Goal: Transaction & Acquisition: Purchase product/service

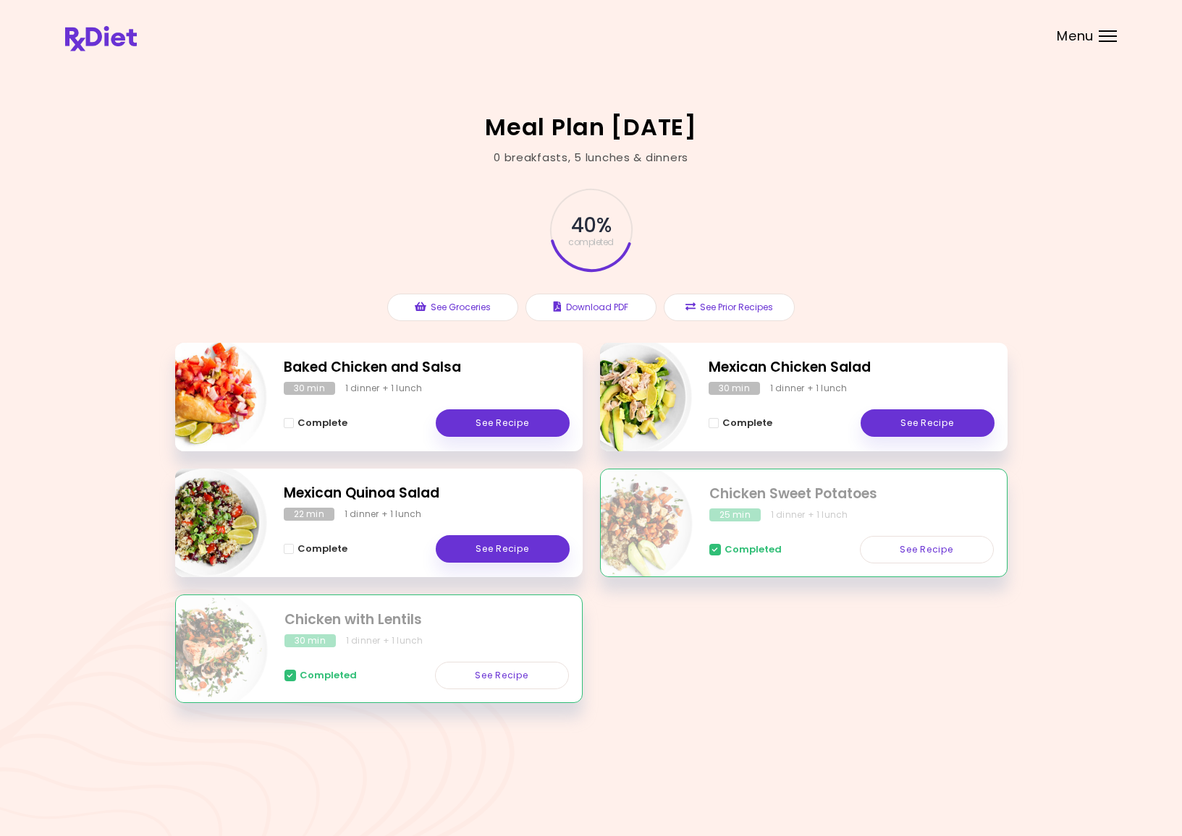
click at [1103, 38] on div "Menu" at bounding box center [1107, 36] width 18 height 12
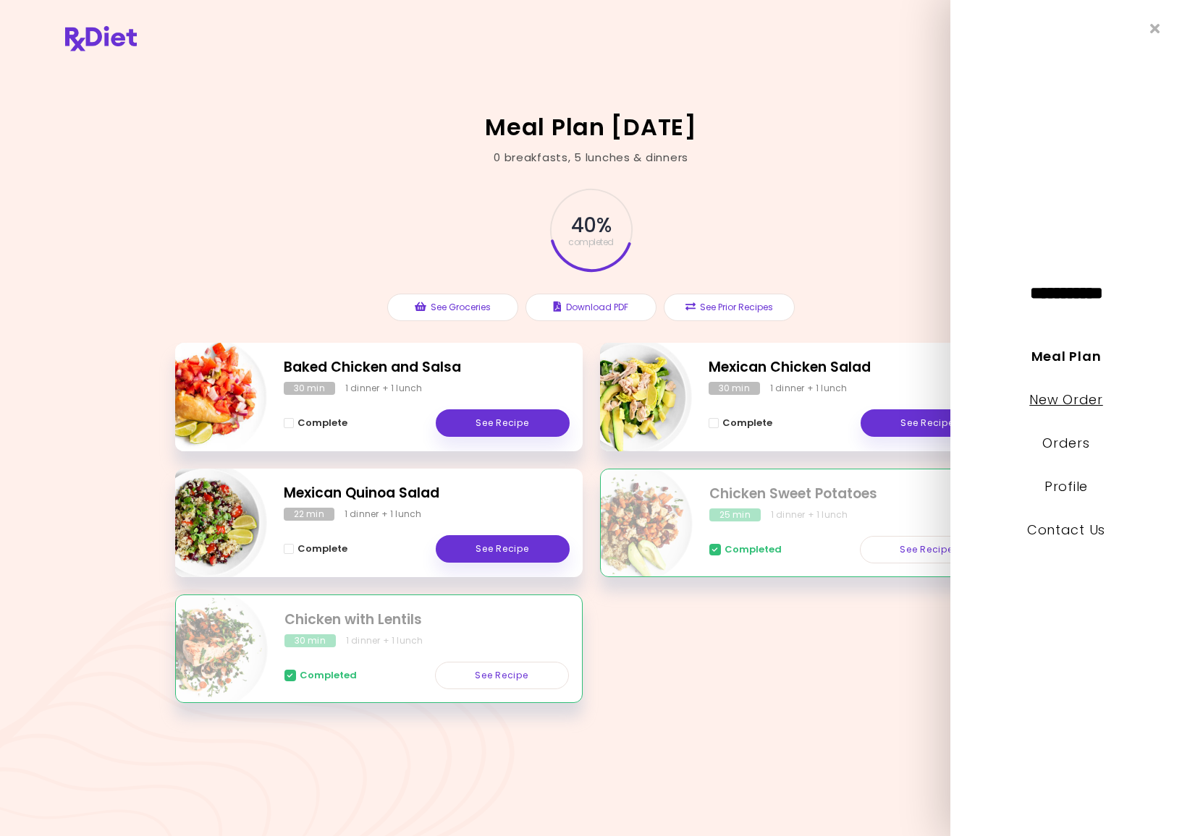
click at [1056, 402] on link "New Order" at bounding box center [1065, 400] width 73 height 18
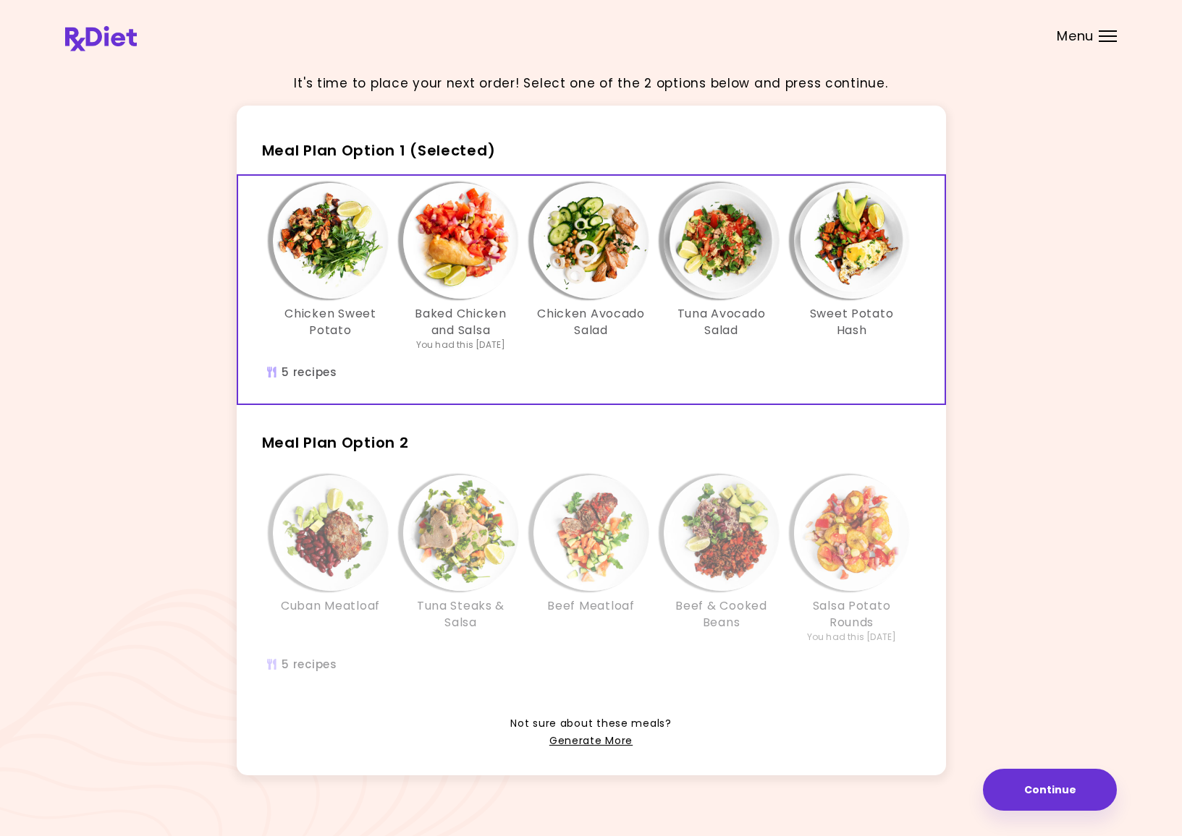
click at [598, 504] on img "Info - Beef Meatloaf - Meal Plan Option 2" at bounding box center [591, 533] width 116 height 116
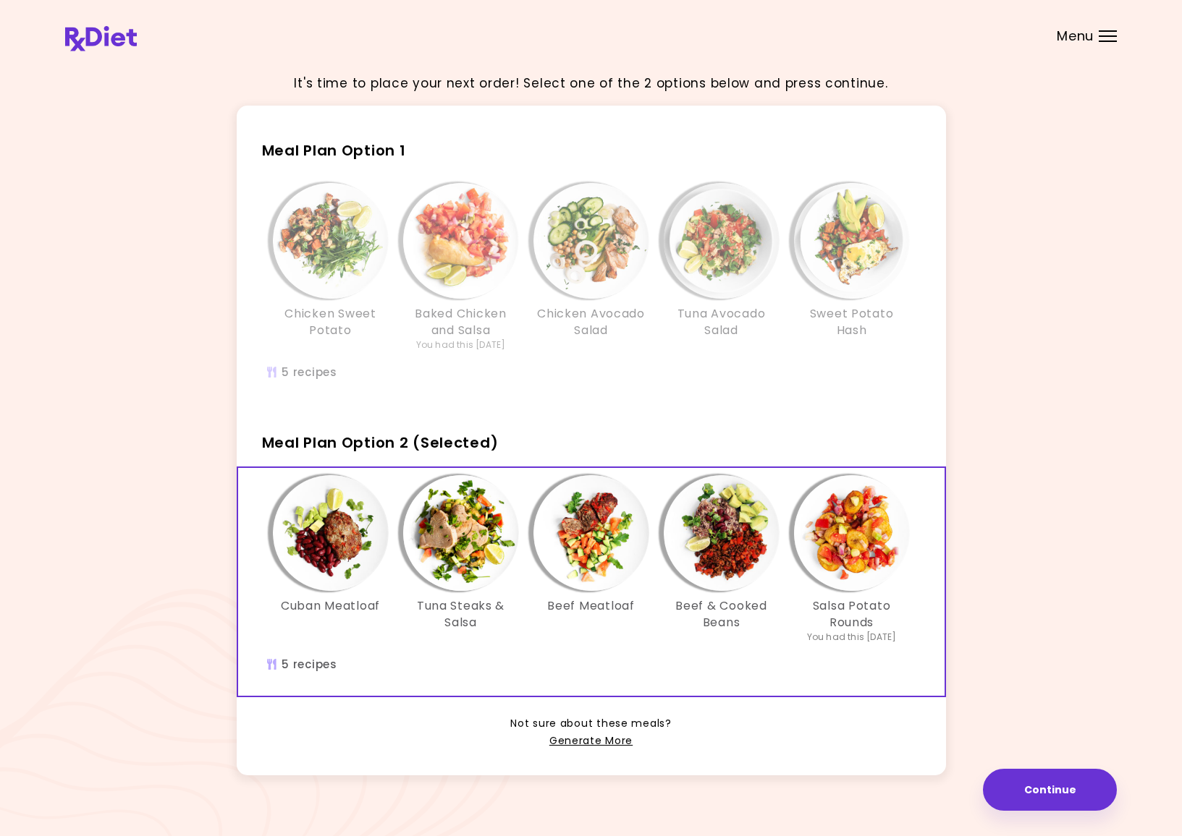
click at [586, 243] on img "Info - Chicken Avocado Salad - Meal Plan Option 1" at bounding box center [591, 241] width 116 height 116
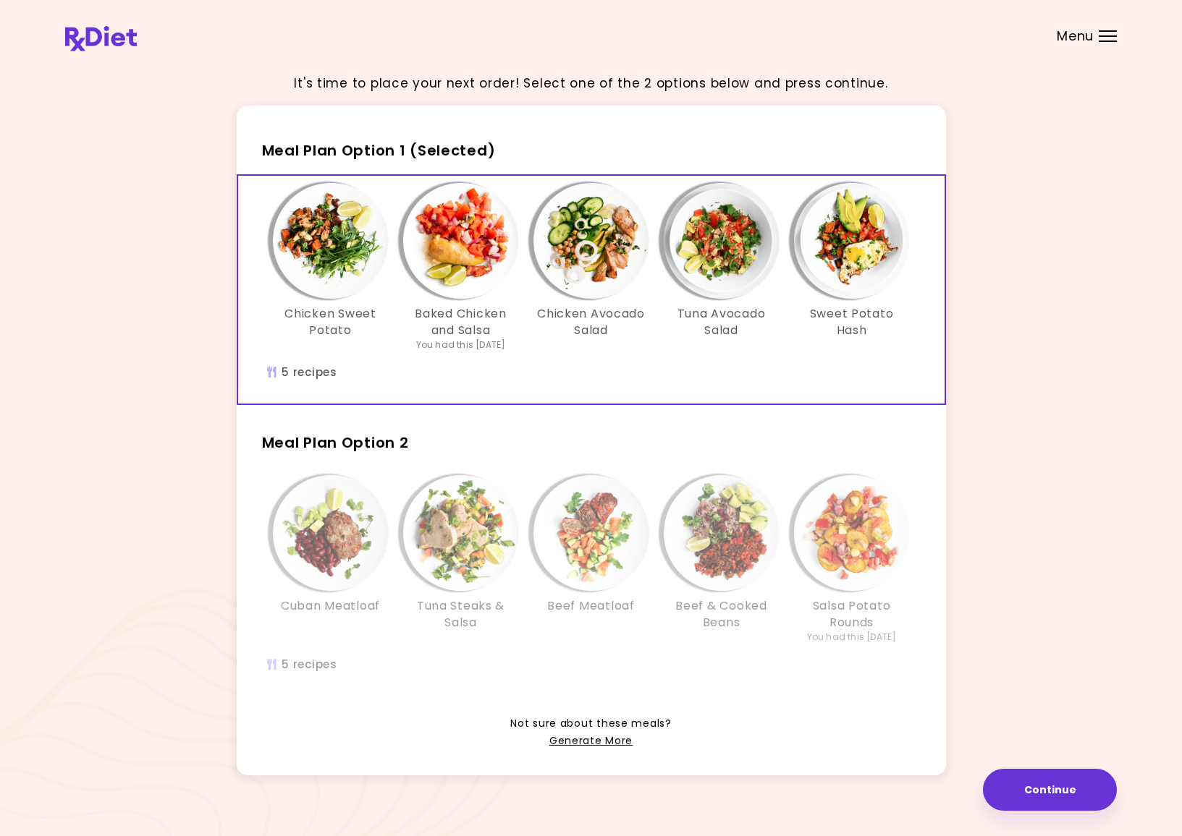
scroll to position [19, 0]
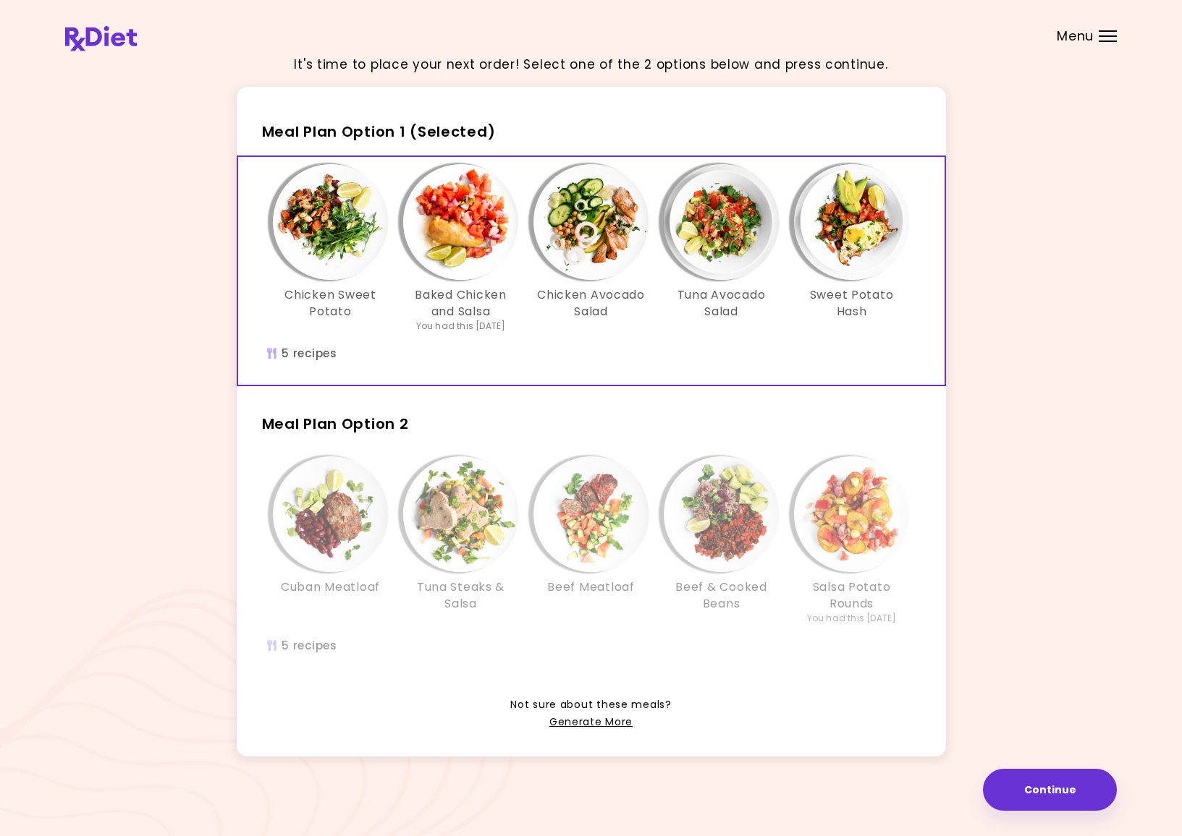
click at [569, 511] on img "Info - Beef Meatloaf - Meal Plan Option 2" at bounding box center [591, 515] width 116 height 116
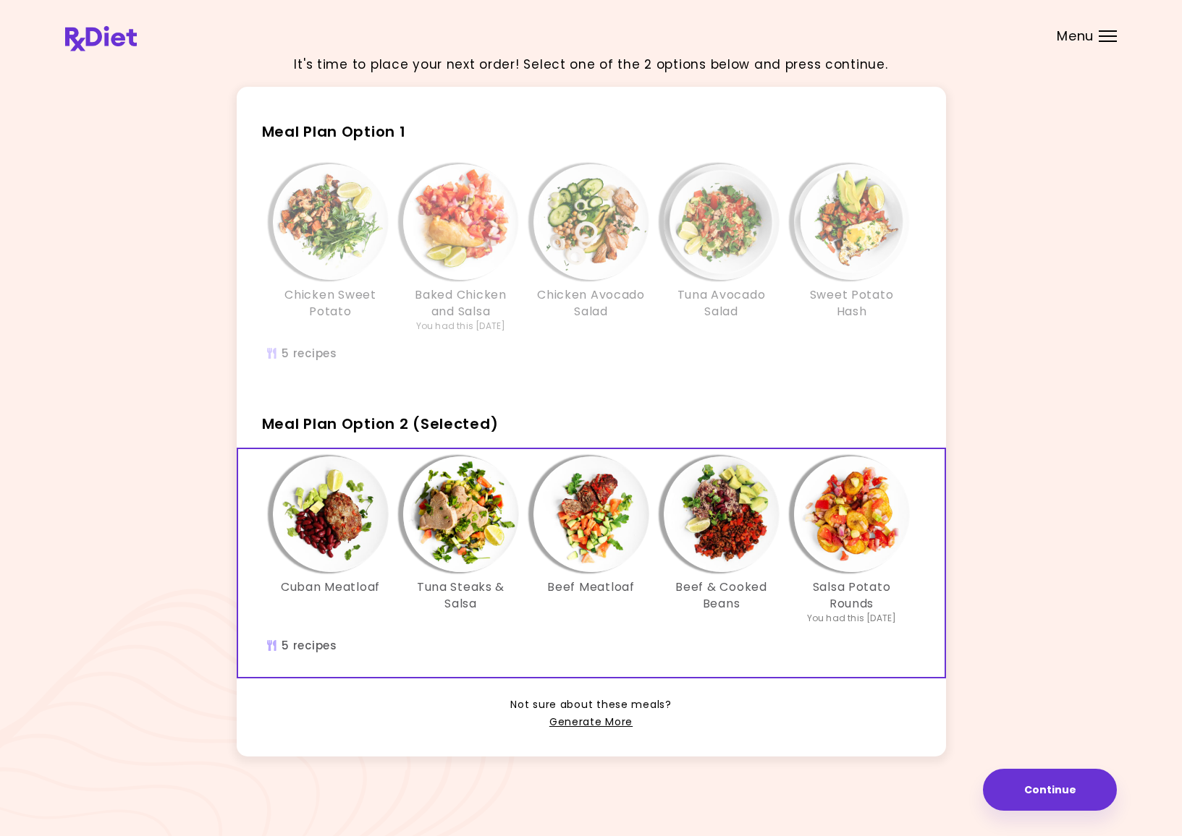
click at [600, 241] on img "Info - Chicken Avocado Salad - Meal Plan Option 1" at bounding box center [591, 222] width 116 height 116
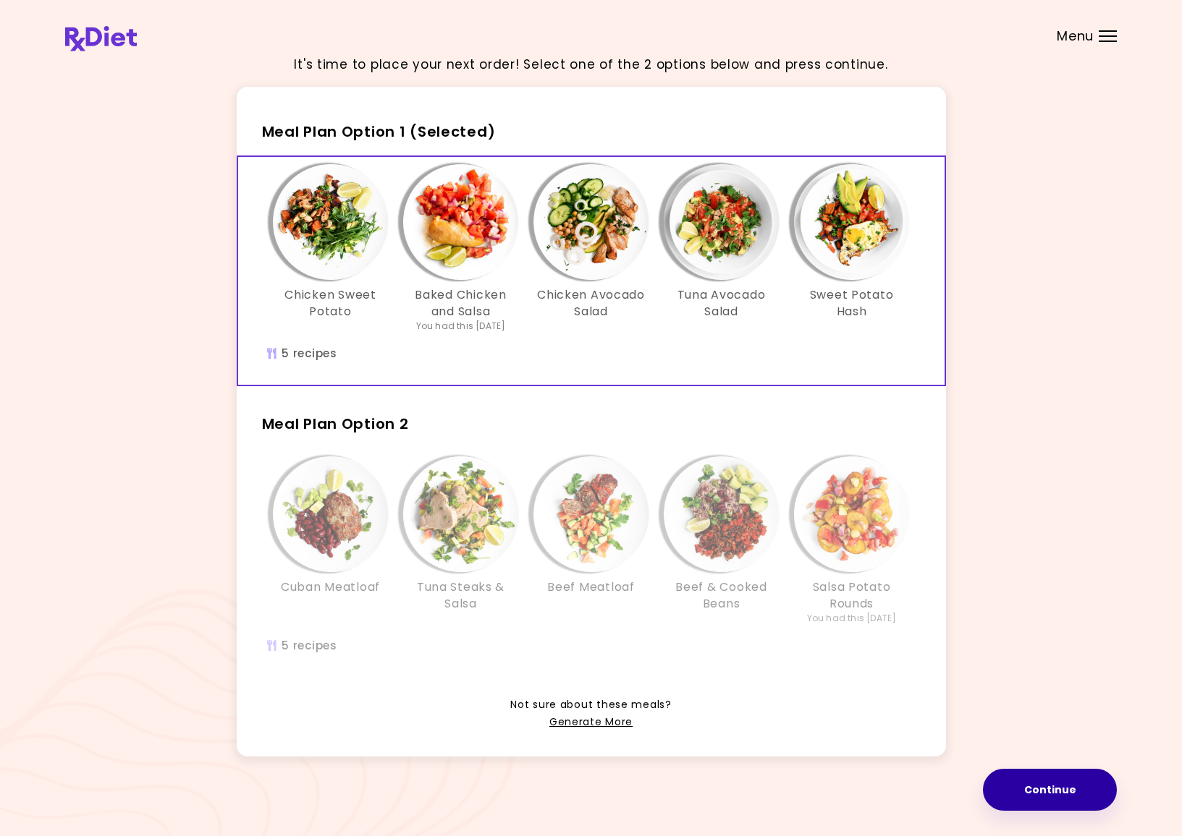
click at [1061, 785] on button "Continue" at bounding box center [1050, 790] width 134 height 42
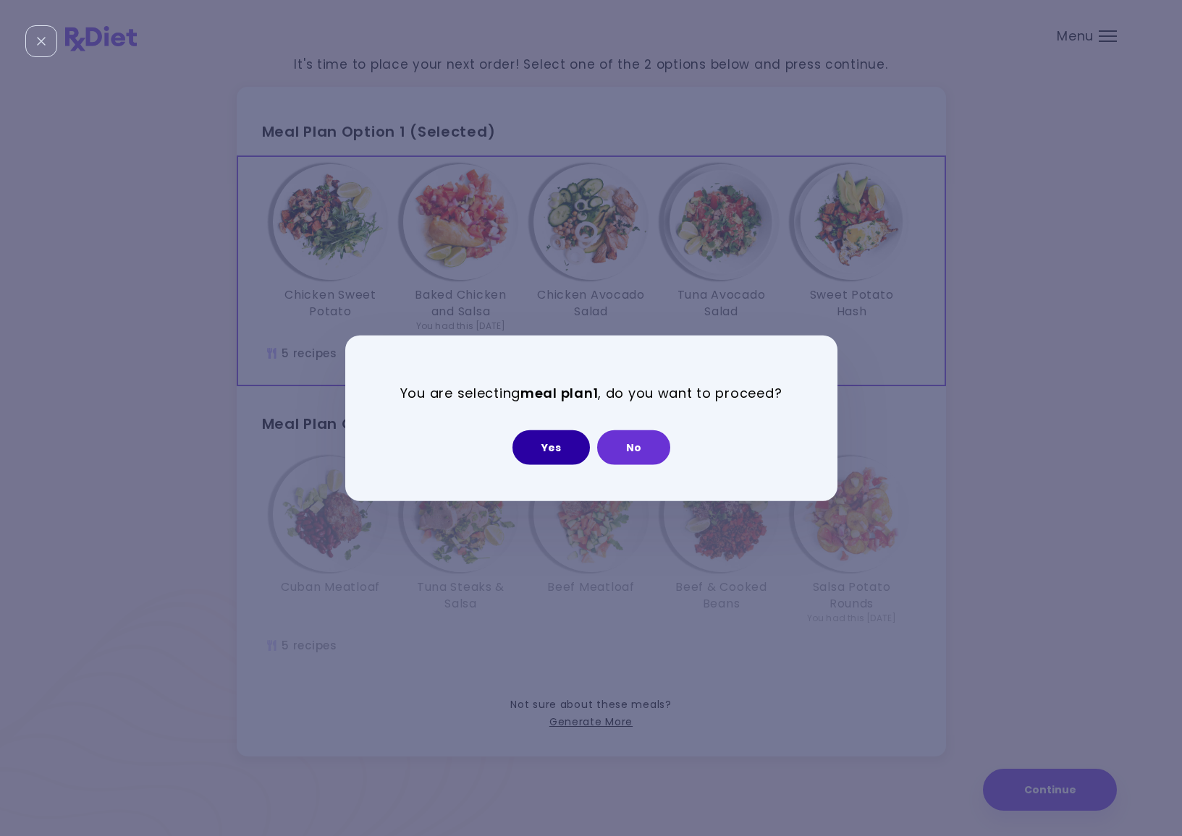
click at [536, 444] on button "Yes" at bounding box center [550, 447] width 77 height 35
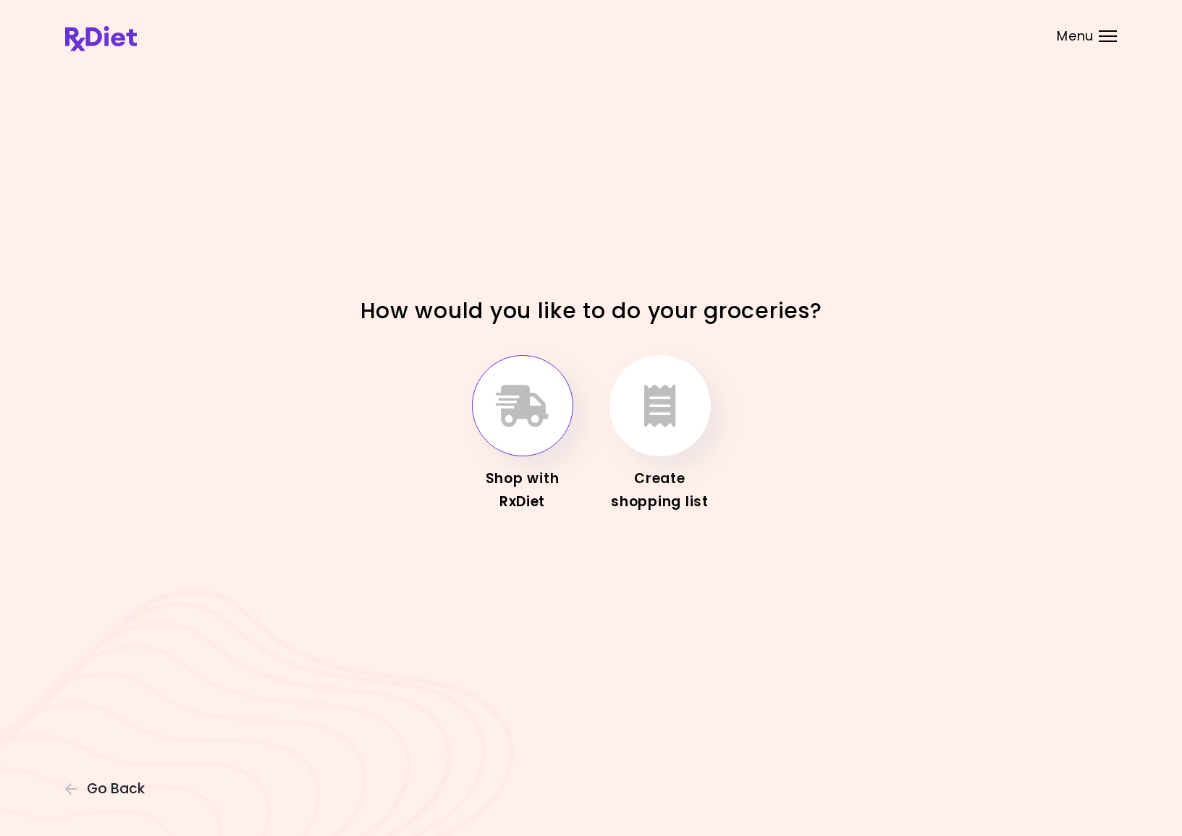
click at [533, 403] on icon "button" at bounding box center [522, 406] width 53 height 42
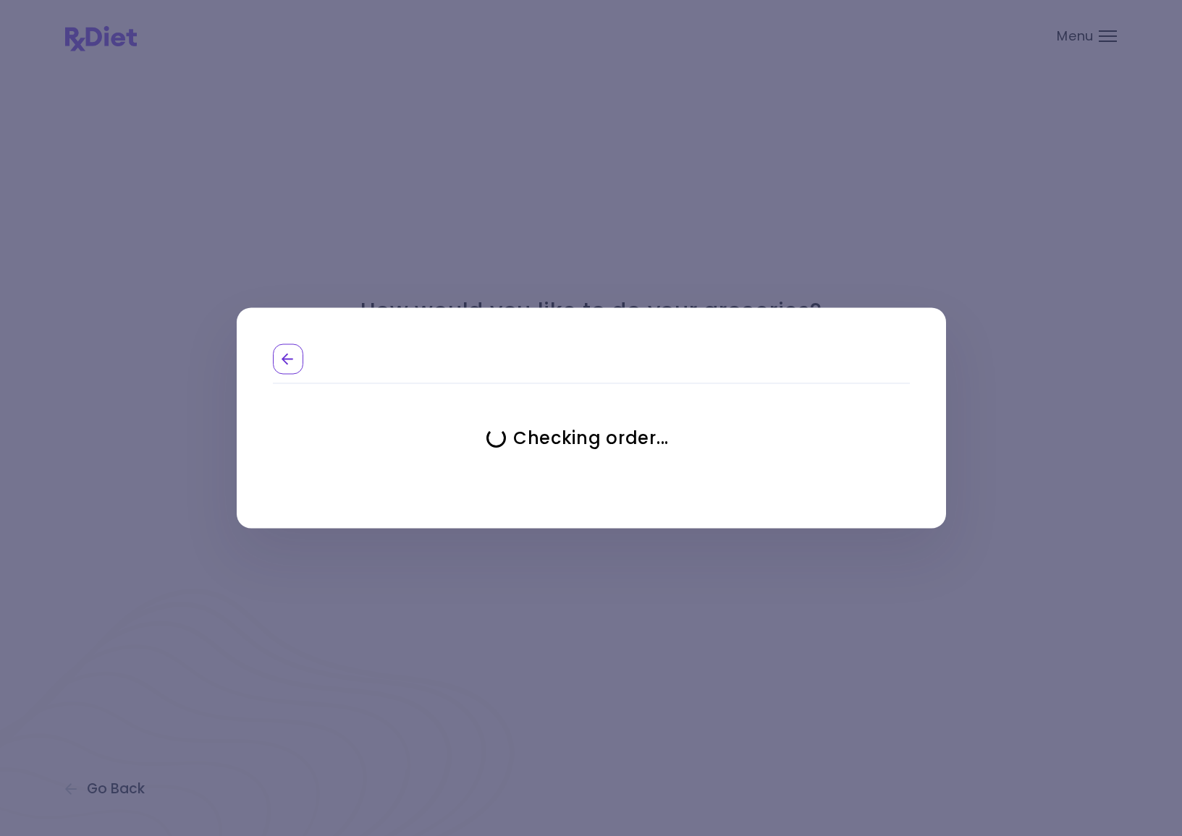
select select "**********"
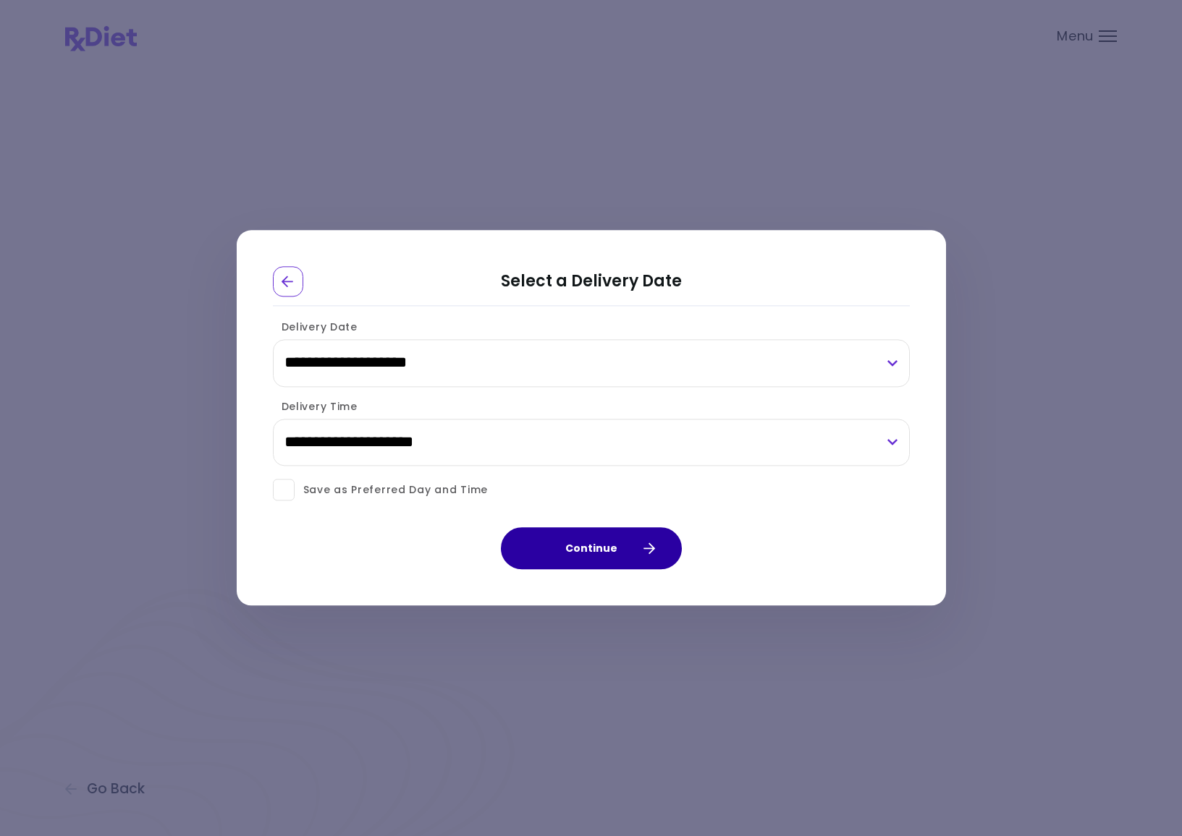
click at [601, 554] on button "Continue" at bounding box center [591, 549] width 181 height 42
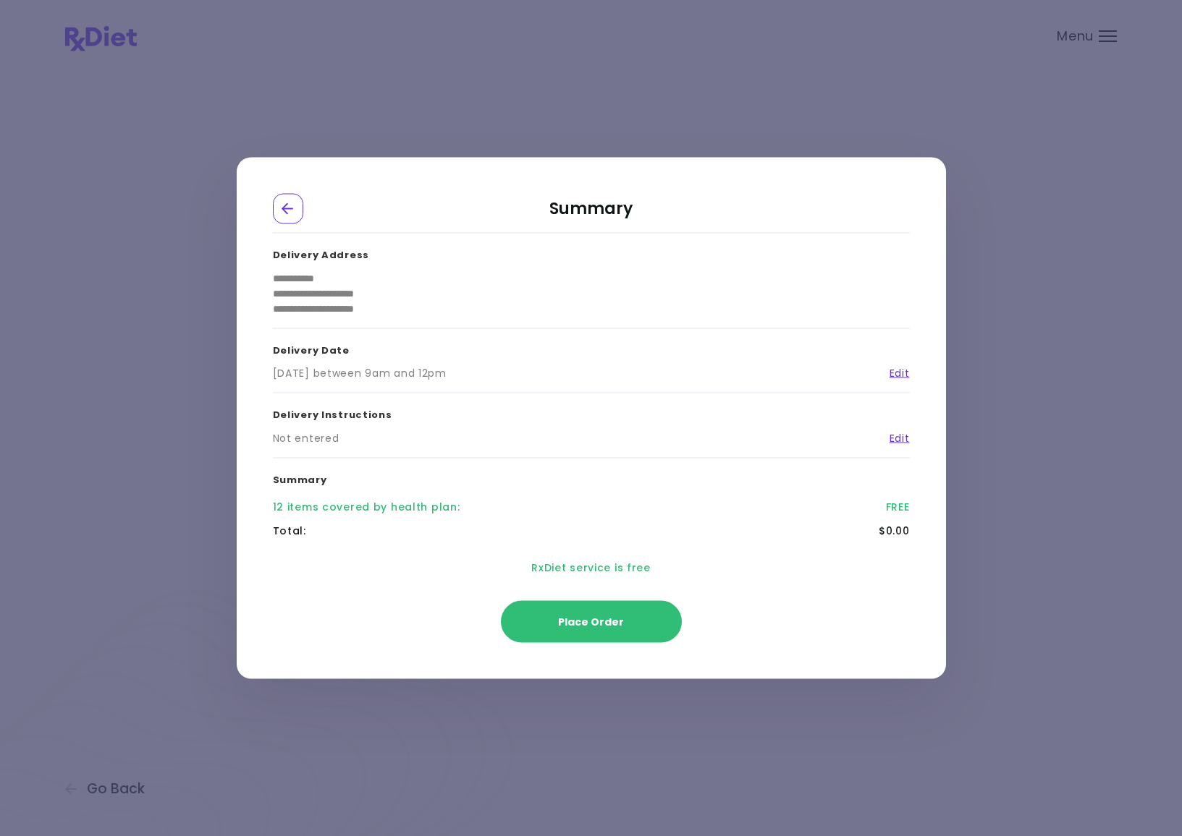
click at [995, 466] on div "**********" at bounding box center [591, 418] width 1182 height 836
click at [446, 119] on div "**********" at bounding box center [591, 418] width 1182 height 836
click at [300, 106] on div "**********" at bounding box center [591, 418] width 1182 height 836
click at [284, 206] on icon "Go Back" at bounding box center [287, 209] width 12 height 12
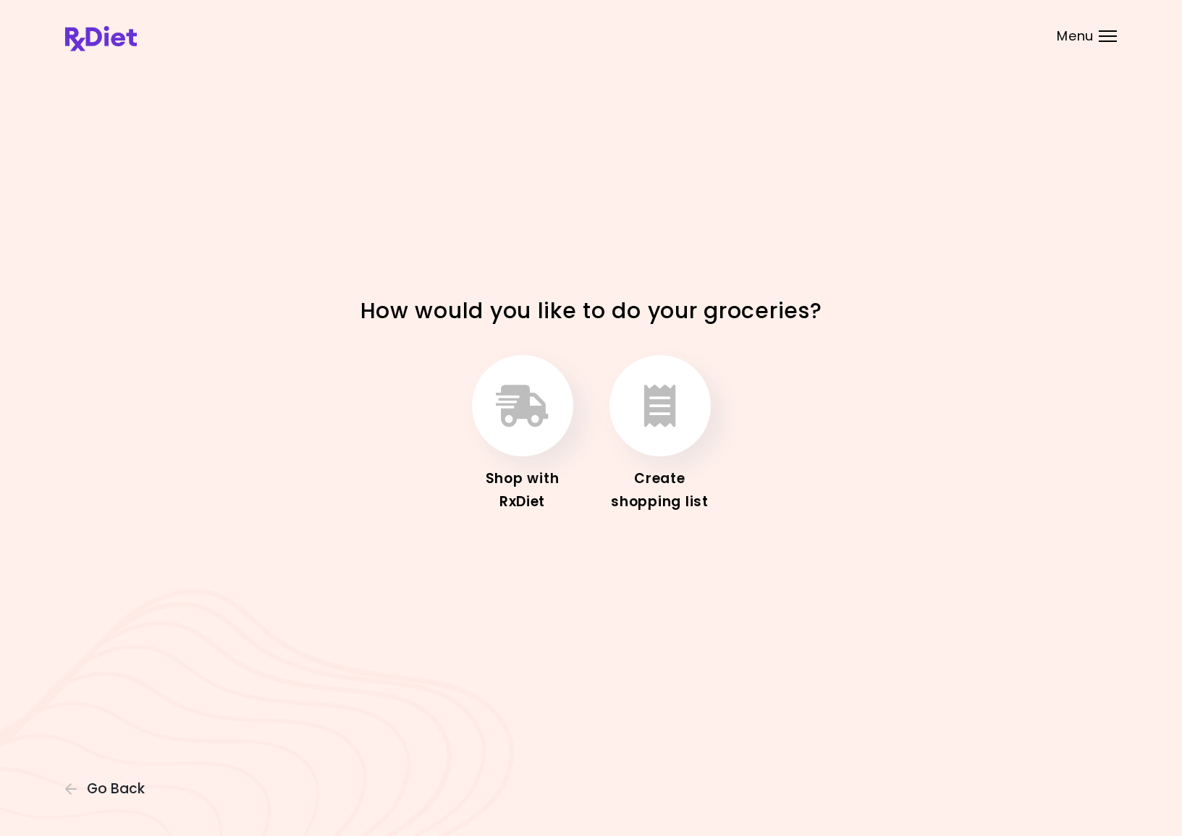
click at [1107, 33] on div "Menu" at bounding box center [1107, 36] width 18 height 12
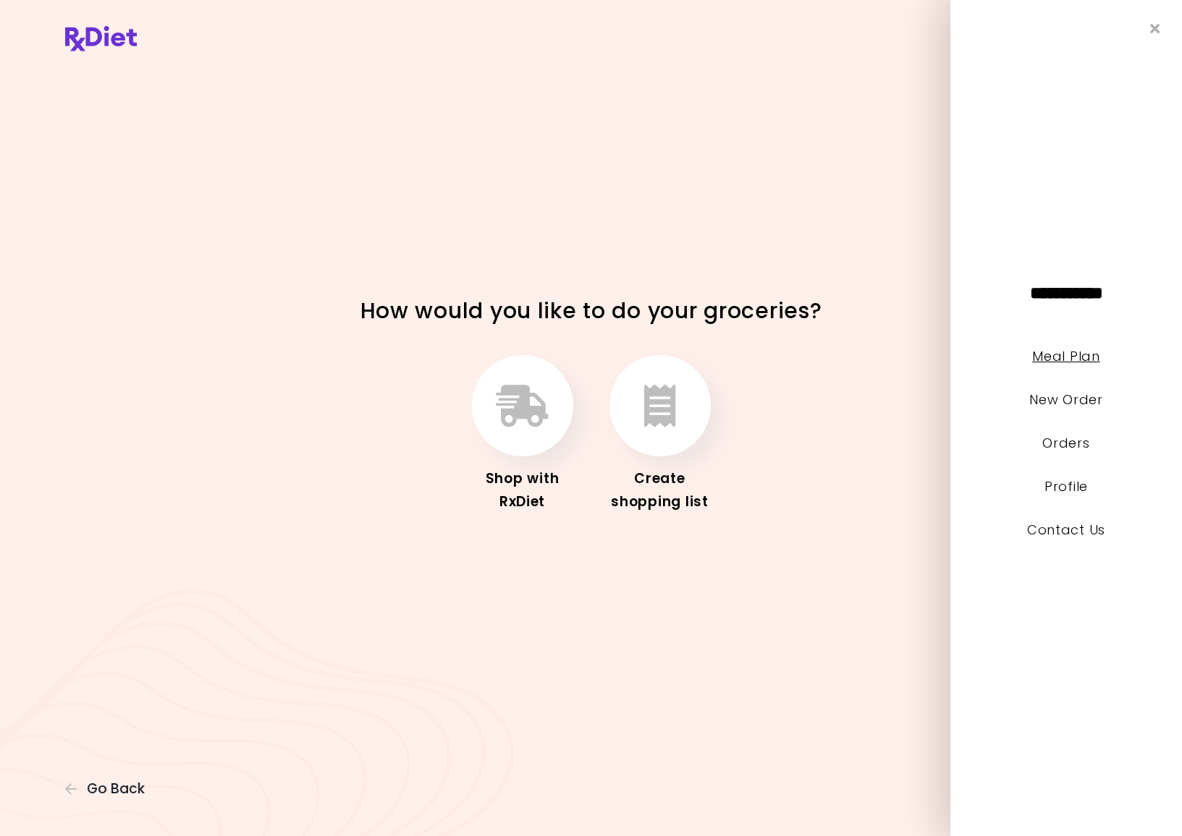
click at [1053, 353] on link "Meal Plan" at bounding box center [1065, 356] width 67 height 18
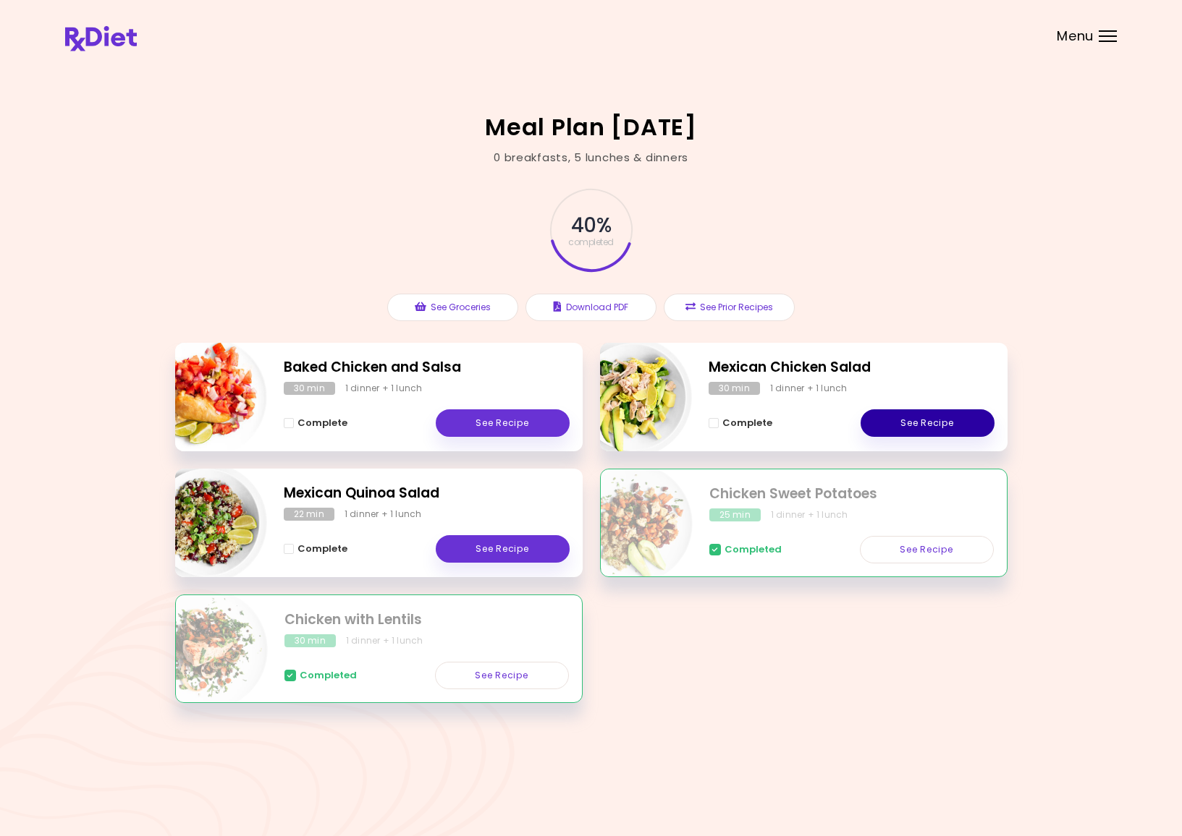
click at [889, 426] on link "See Recipe" at bounding box center [927, 423] width 134 height 27
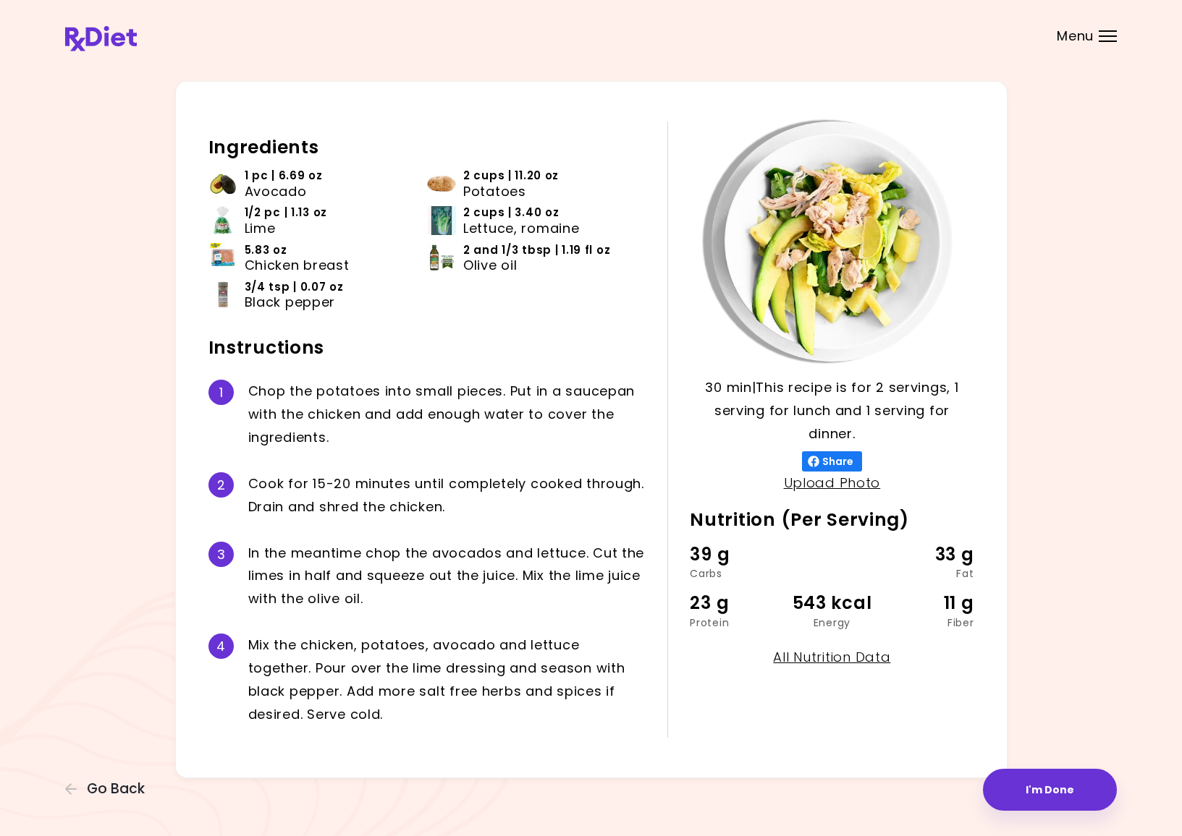
scroll to position [29, 0]
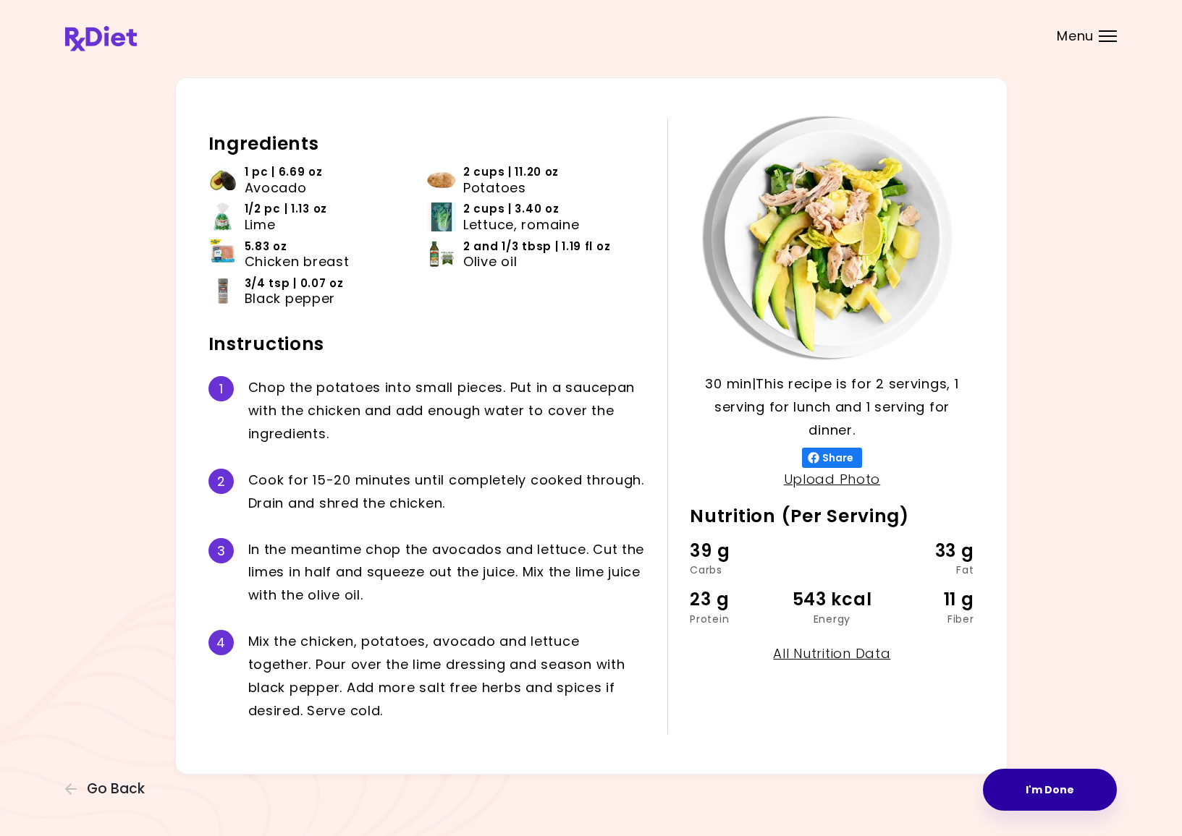
click at [1019, 783] on button "I'm Done" at bounding box center [1050, 790] width 134 height 42
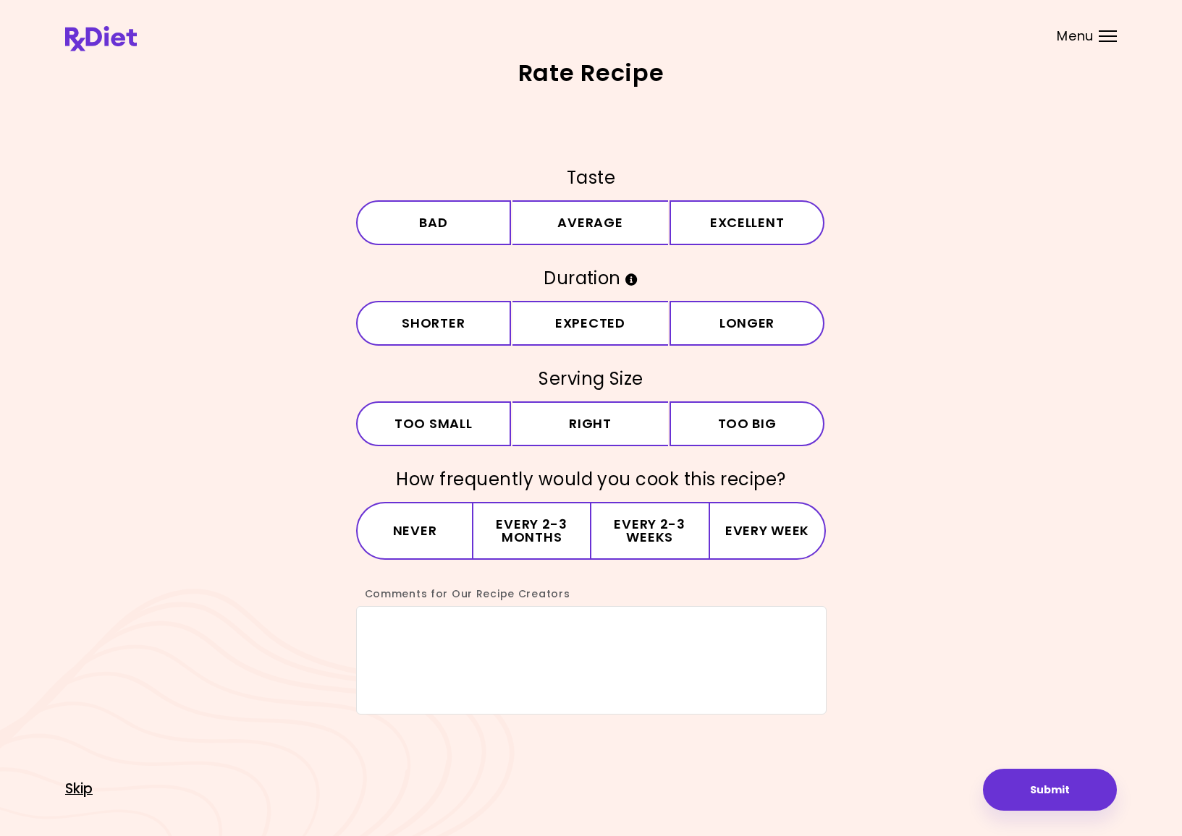
click at [81, 789] on span "Skip" at bounding box center [78, 789] width 27 height 16
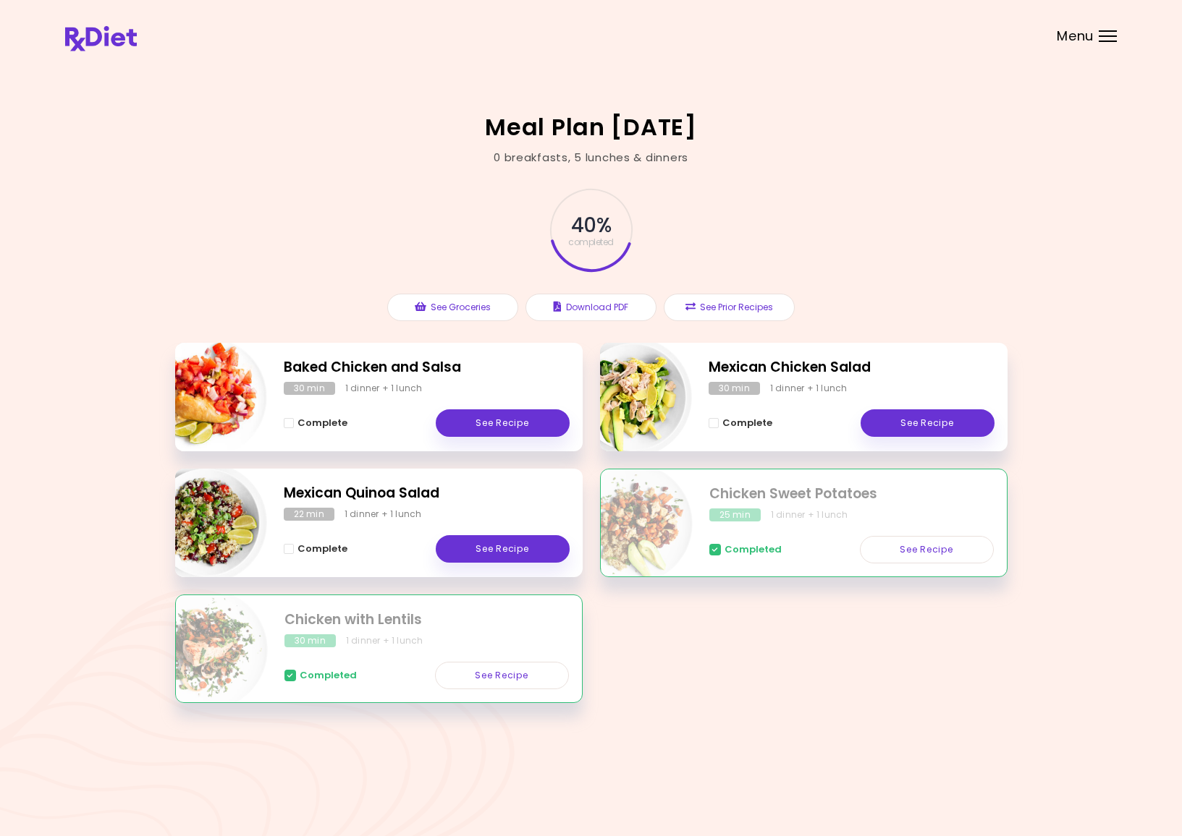
click at [1101, 30] on div at bounding box center [1107, 30] width 18 height 1
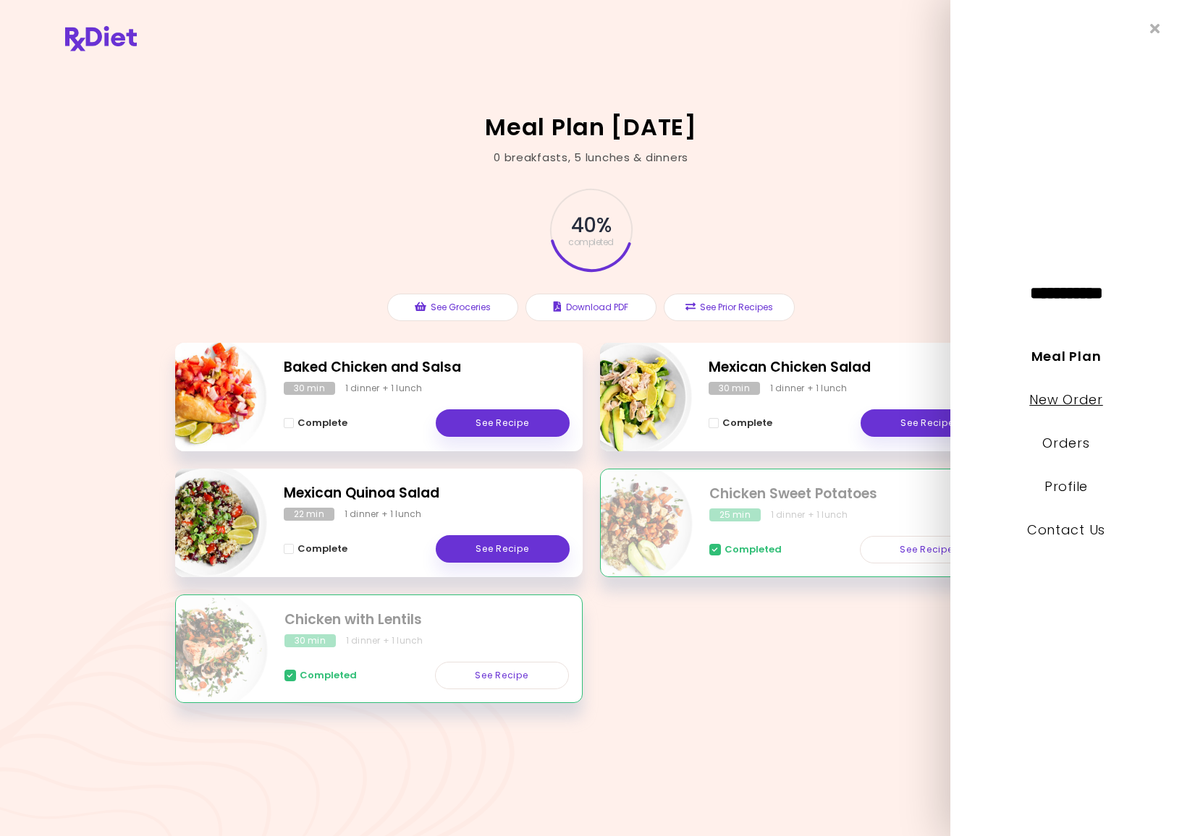
click at [1049, 405] on link "New Order" at bounding box center [1065, 400] width 73 height 18
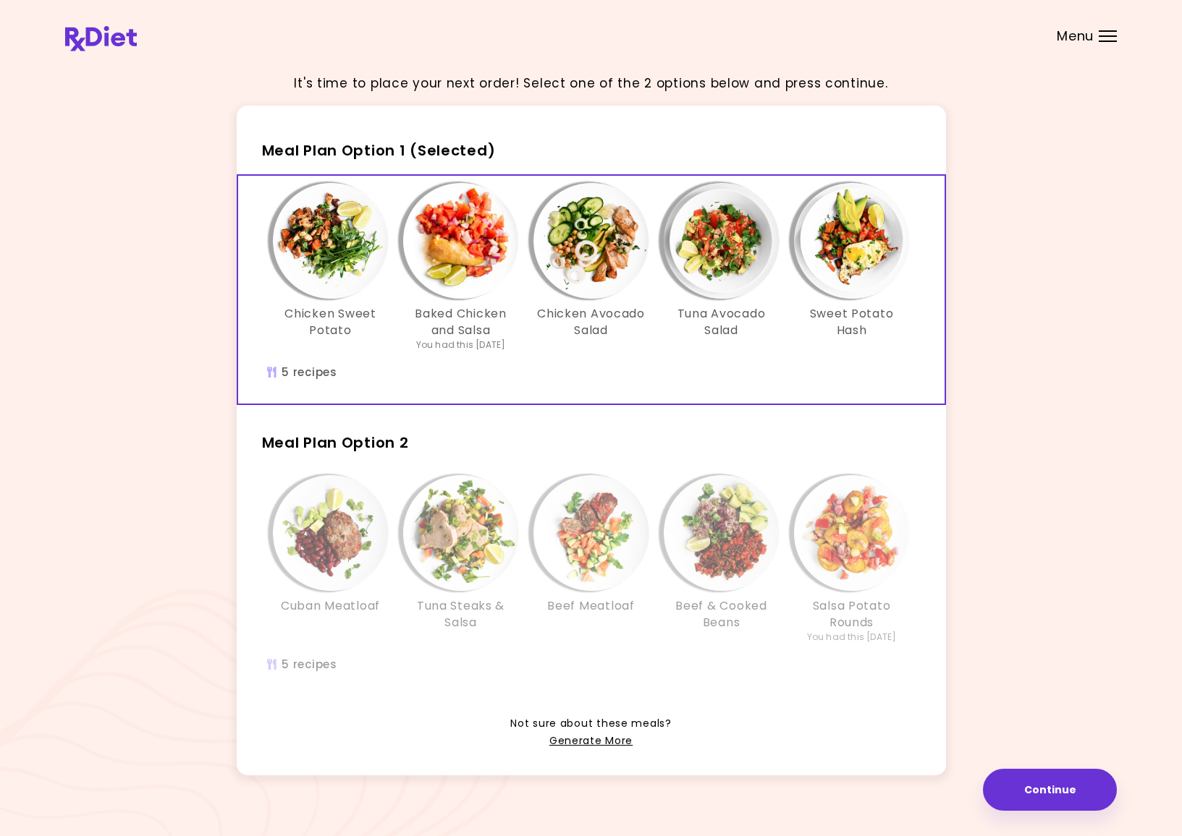
click at [572, 534] on img "Info - Beef Meatloaf - Meal Plan Option 2" at bounding box center [591, 533] width 116 height 116
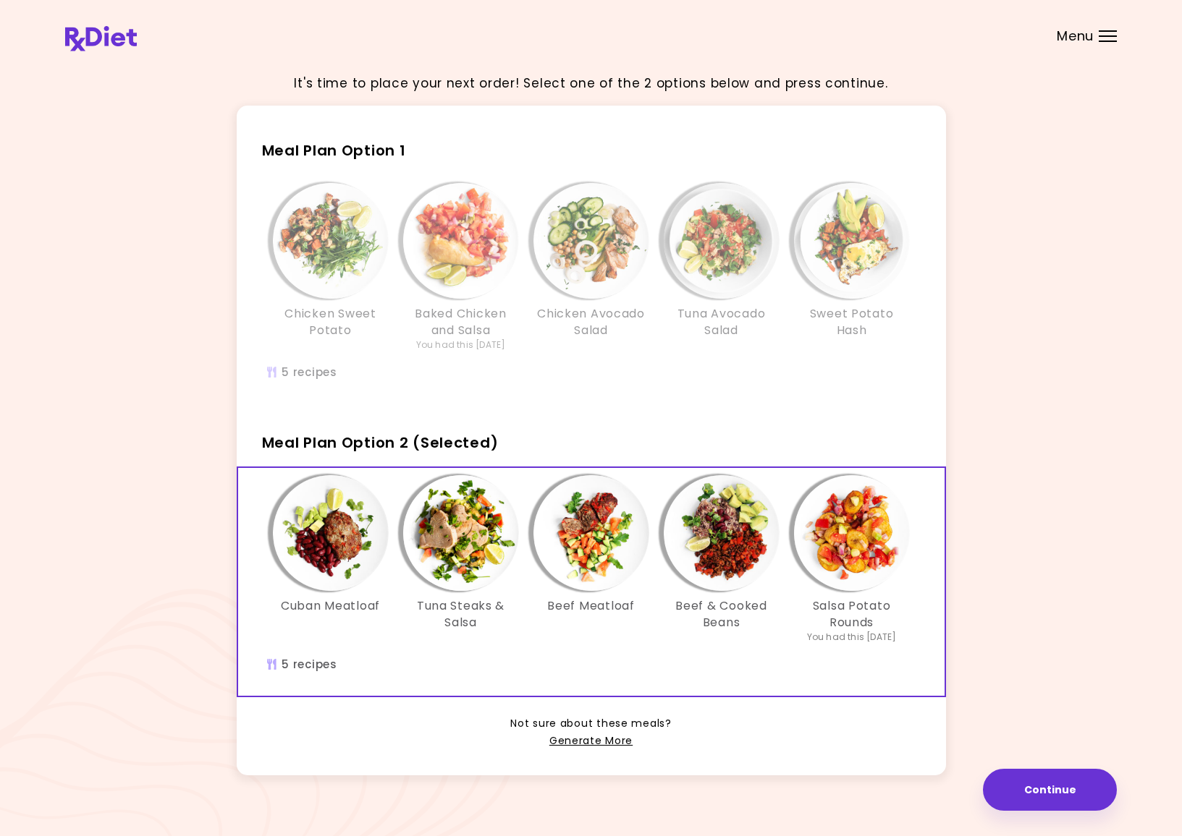
click at [576, 286] on img "Info - Chicken Avocado Salad - Meal Plan Option 1" at bounding box center [591, 241] width 116 height 116
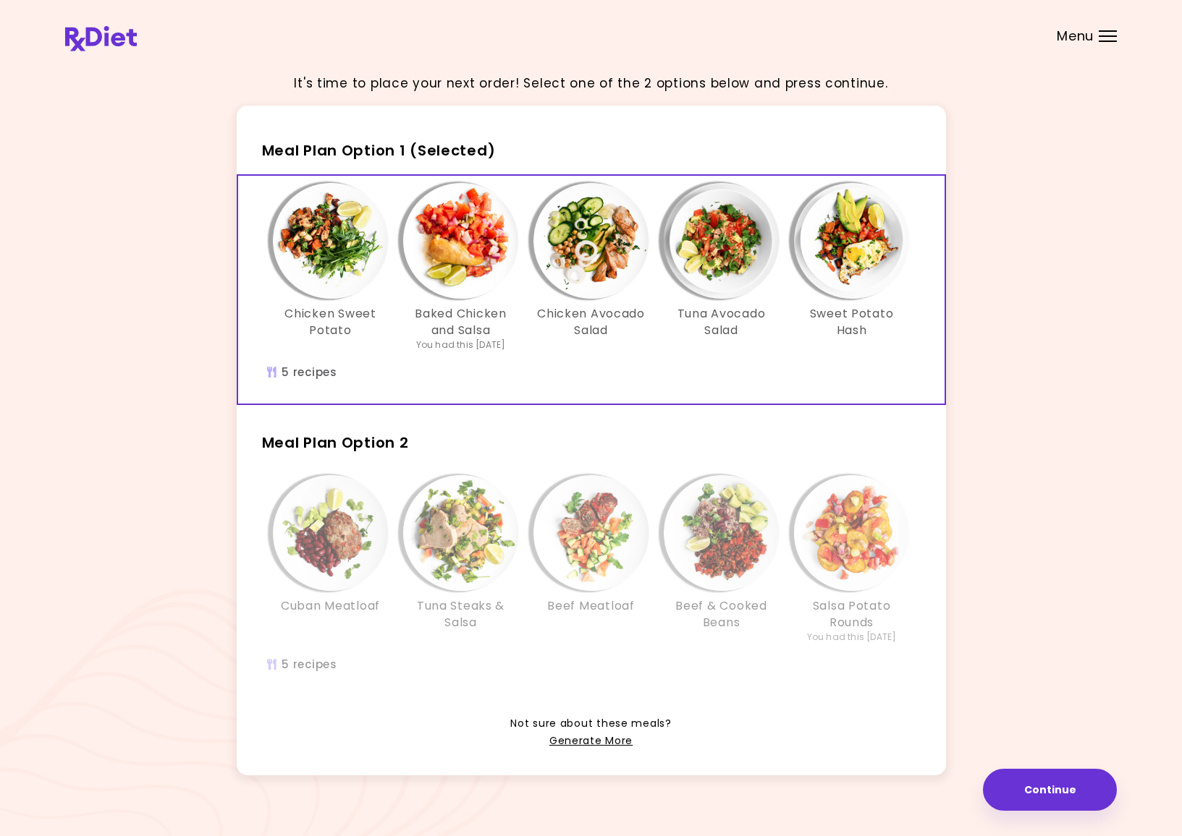
click at [575, 543] on img "Info - Beef Meatloaf - Meal Plan Option 2" at bounding box center [591, 533] width 116 height 116
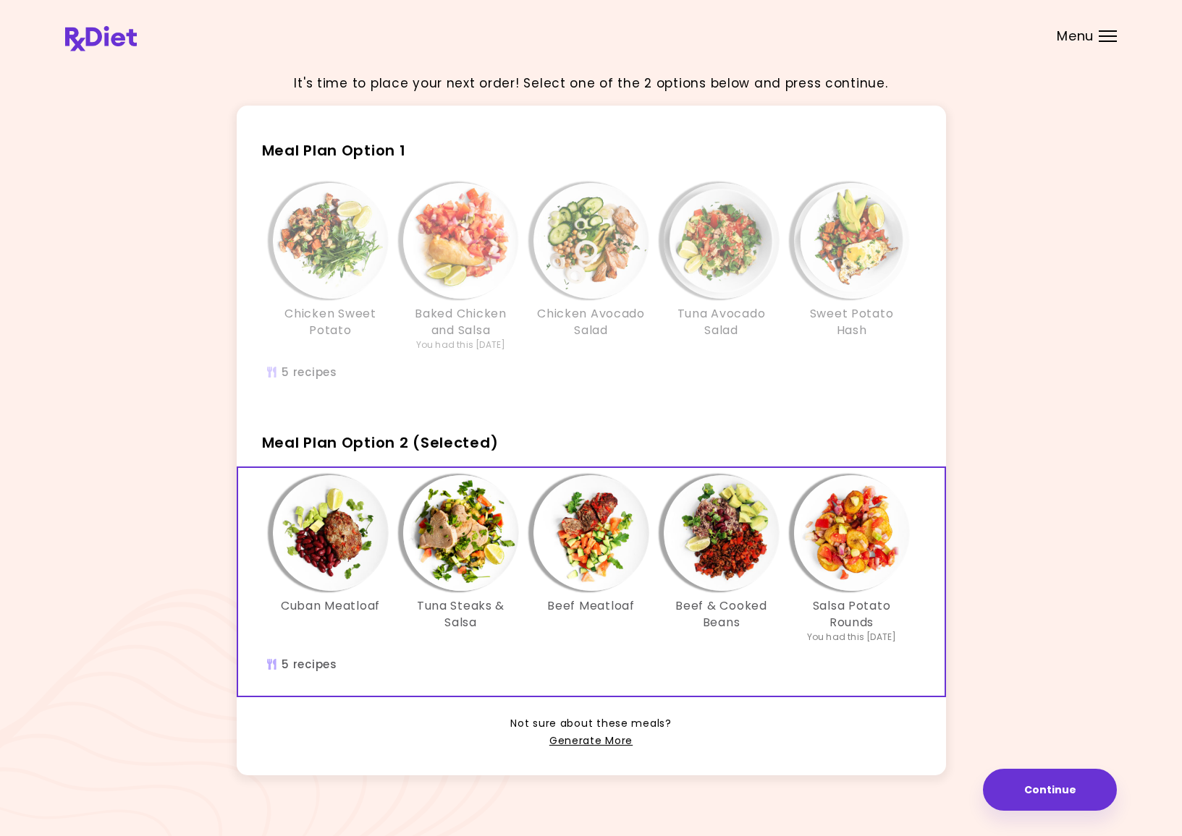
click at [597, 253] on img "Info - Chicken Avocado Salad - Meal Plan Option 1" at bounding box center [591, 241] width 116 height 116
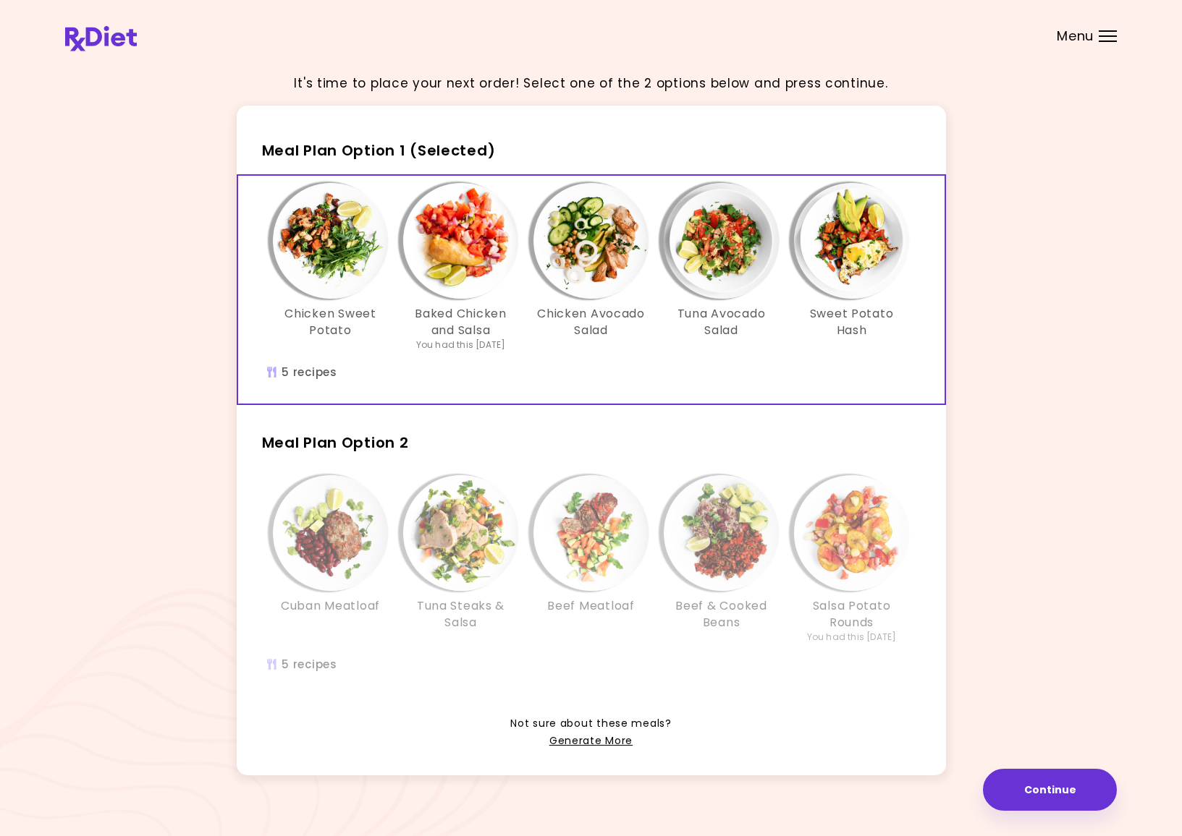
click at [1103, 41] on div at bounding box center [1107, 41] width 18 height 1
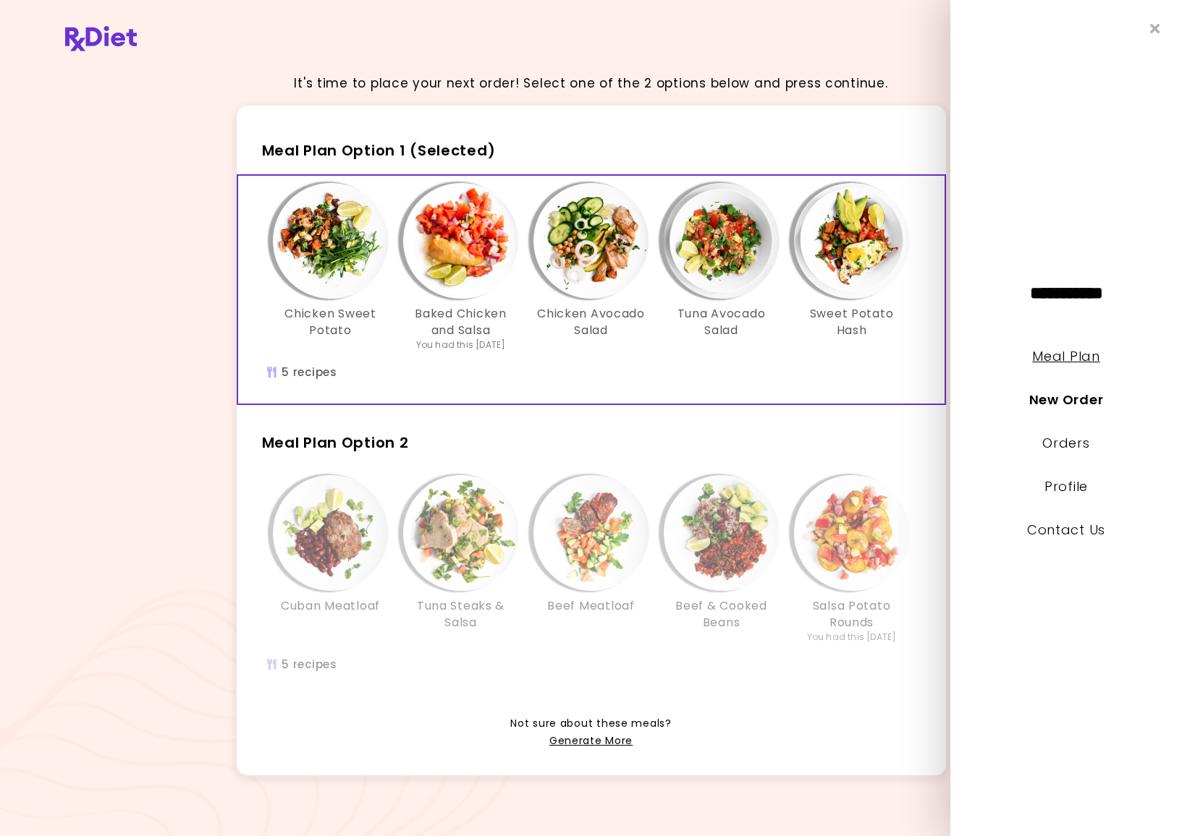
click at [1053, 354] on link "Meal Plan" at bounding box center [1065, 356] width 67 height 18
